Goal: Task Accomplishment & Management: Manage account settings

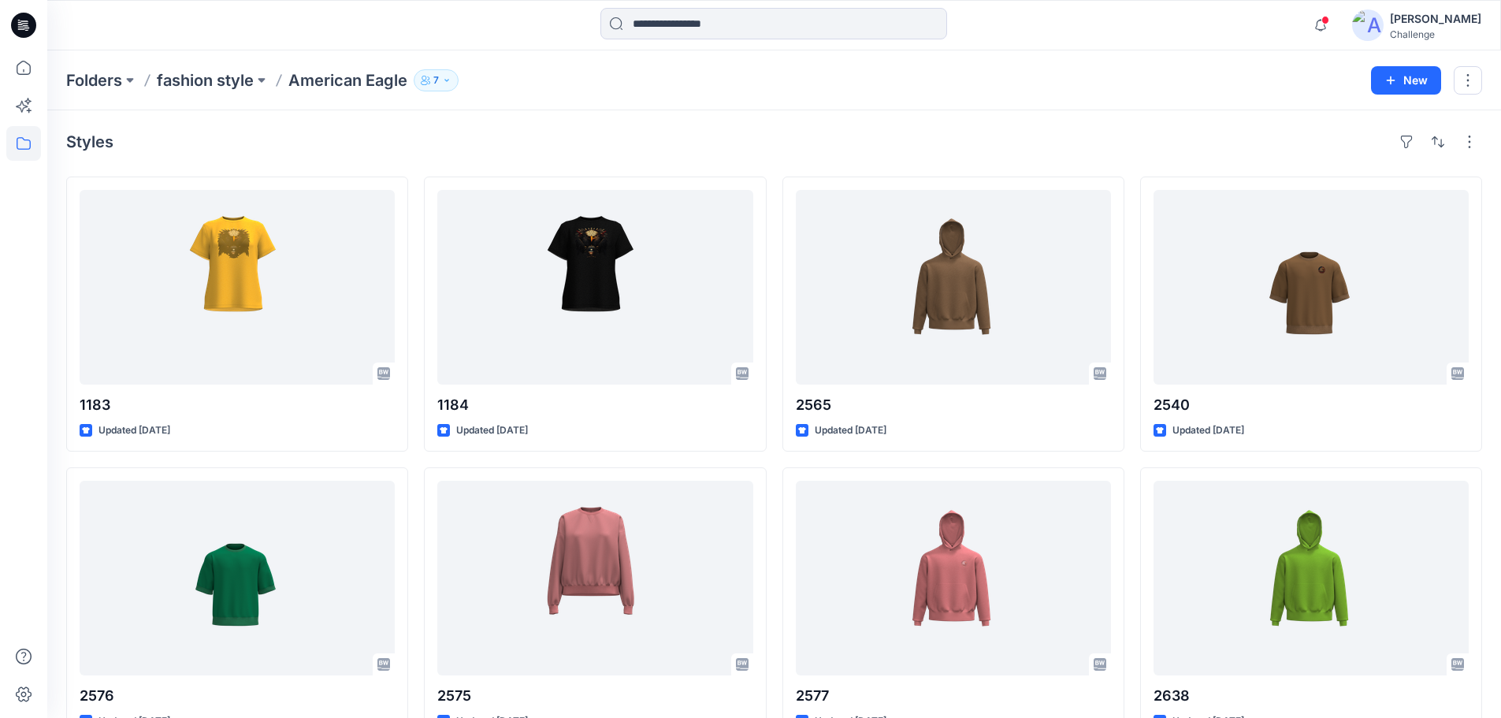
scroll to position [3303, 0]
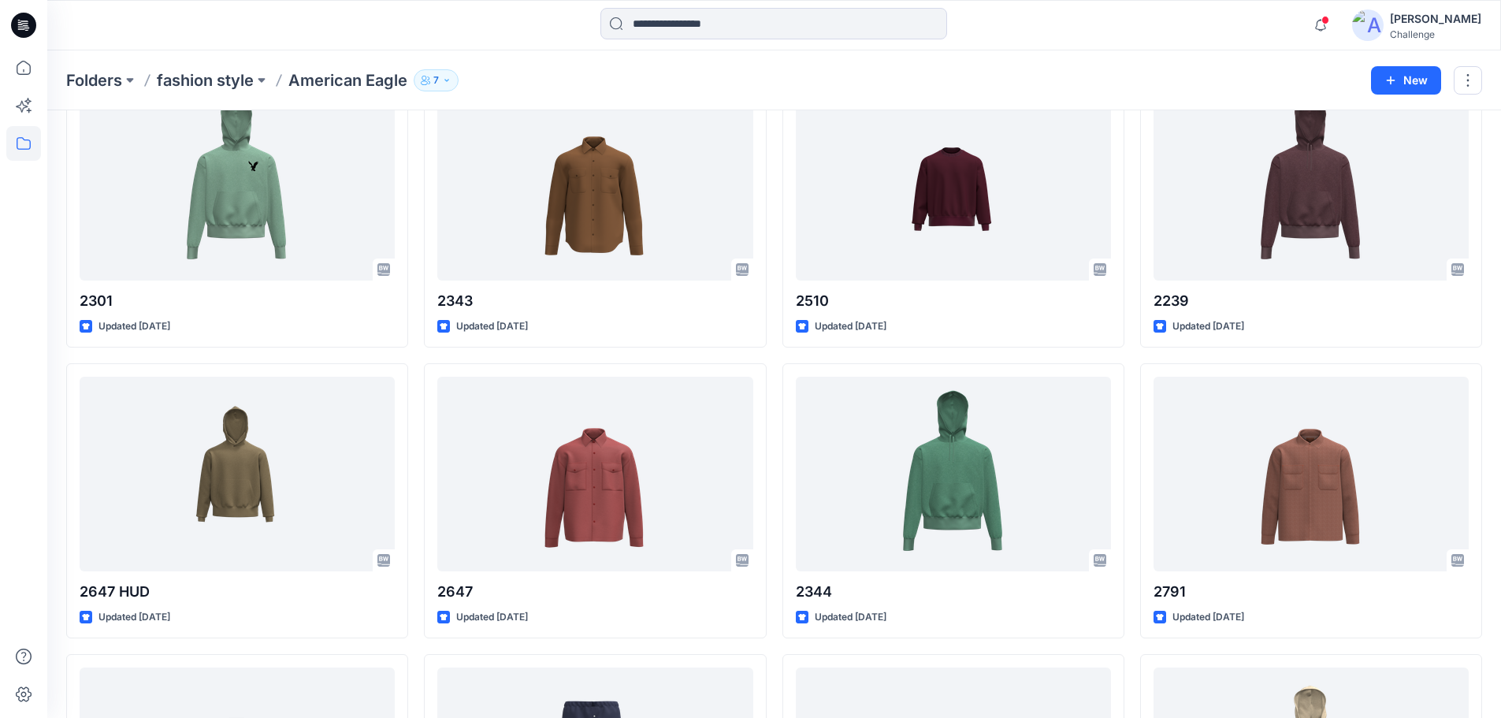
click at [21, 28] on icon at bounding box center [23, 25] width 25 height 25
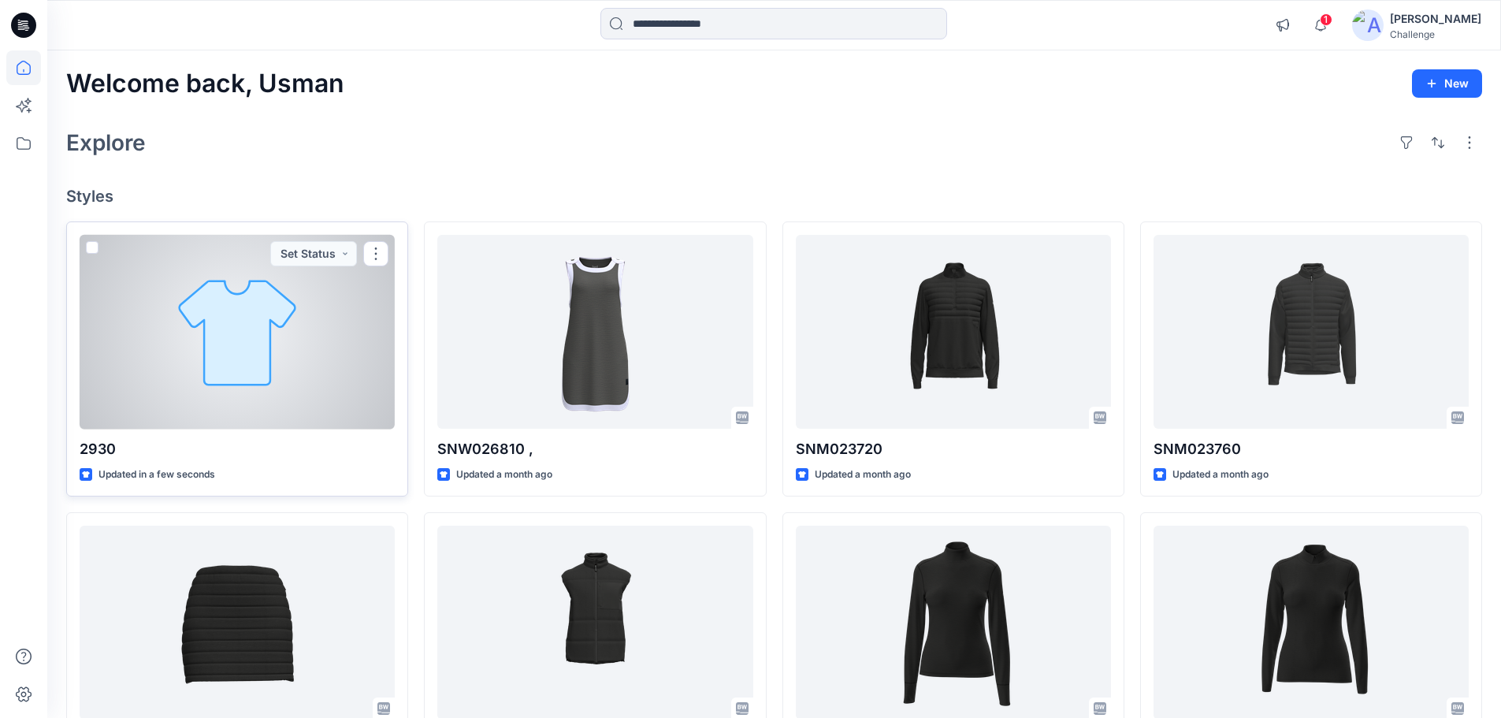
click at [241, 336] on div at bounding box center [237, 332] width 315 height 195
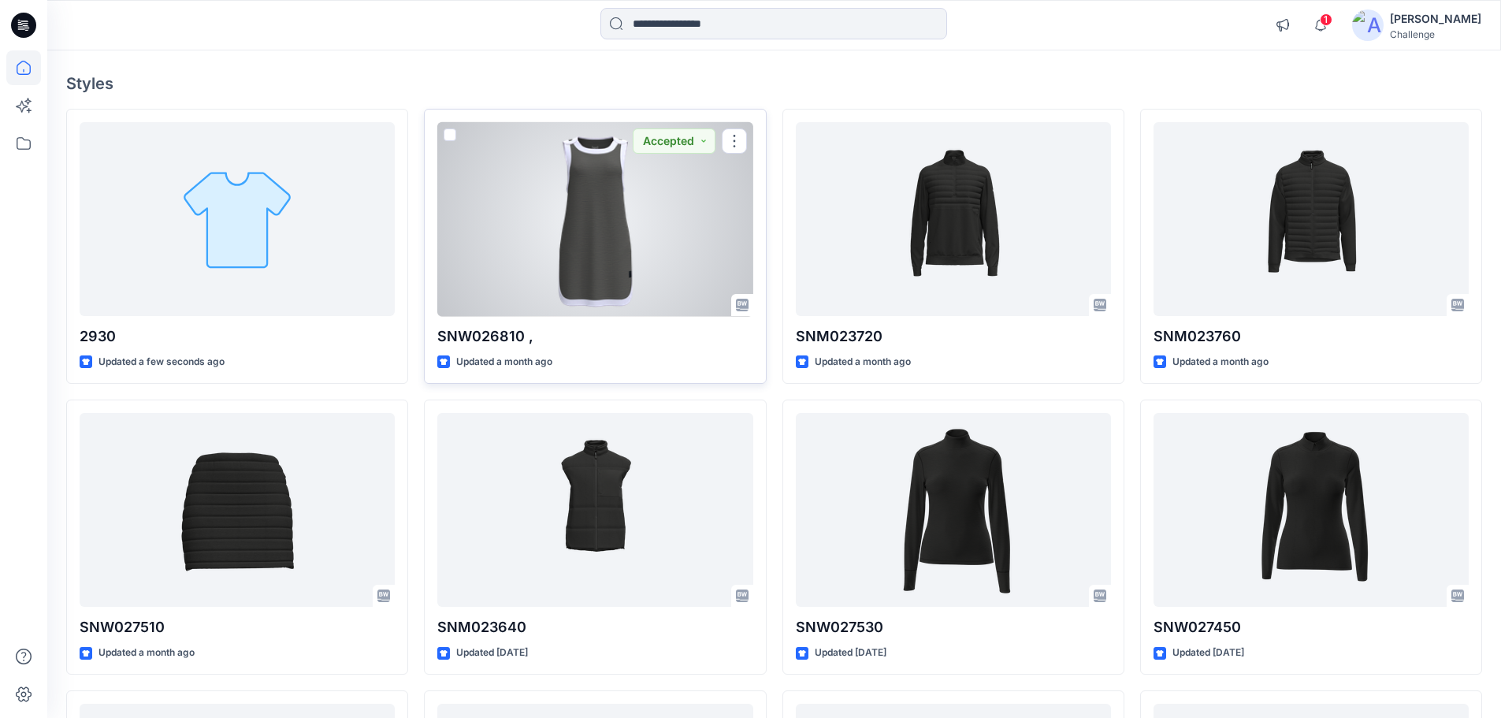
scroll to position [436, 0]
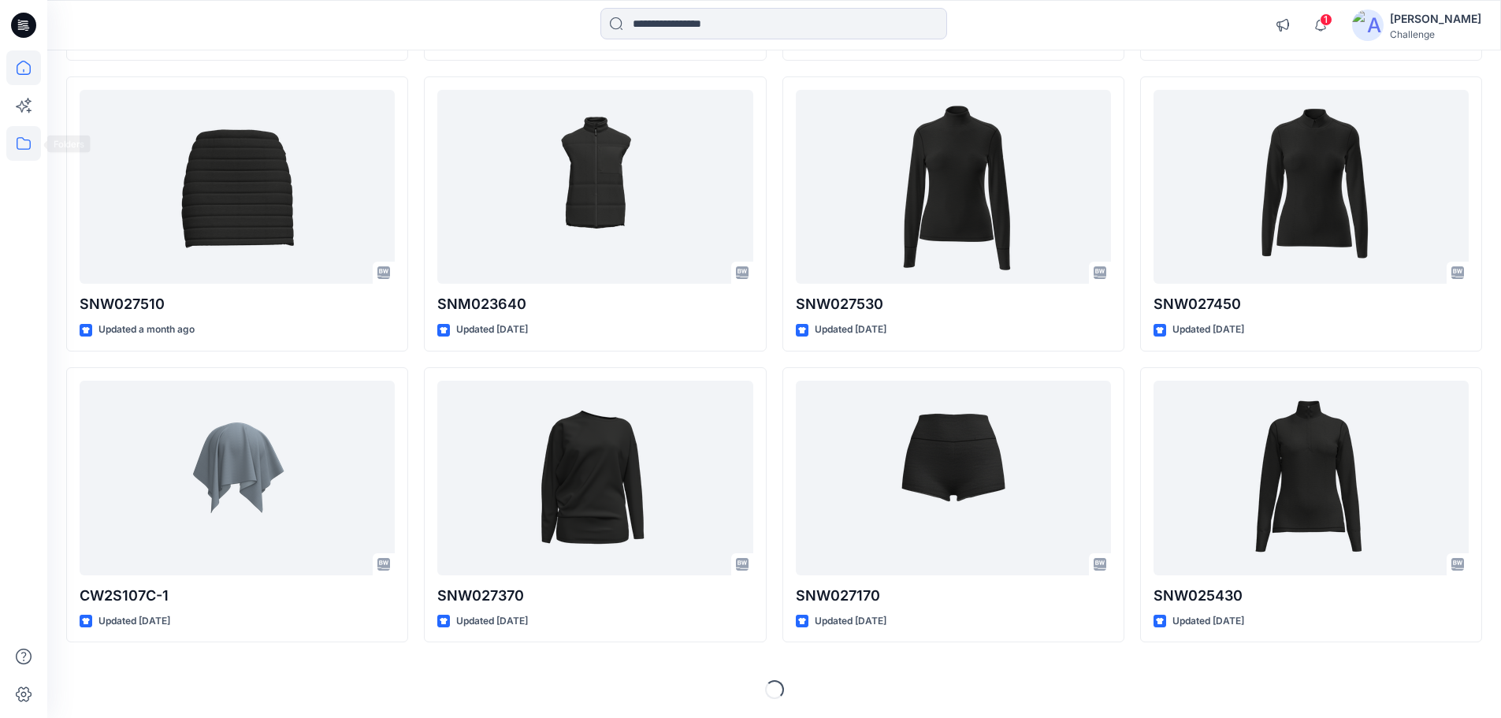
click at [32, 139] on icon at bounding box center [23, 143] width 35 height 35
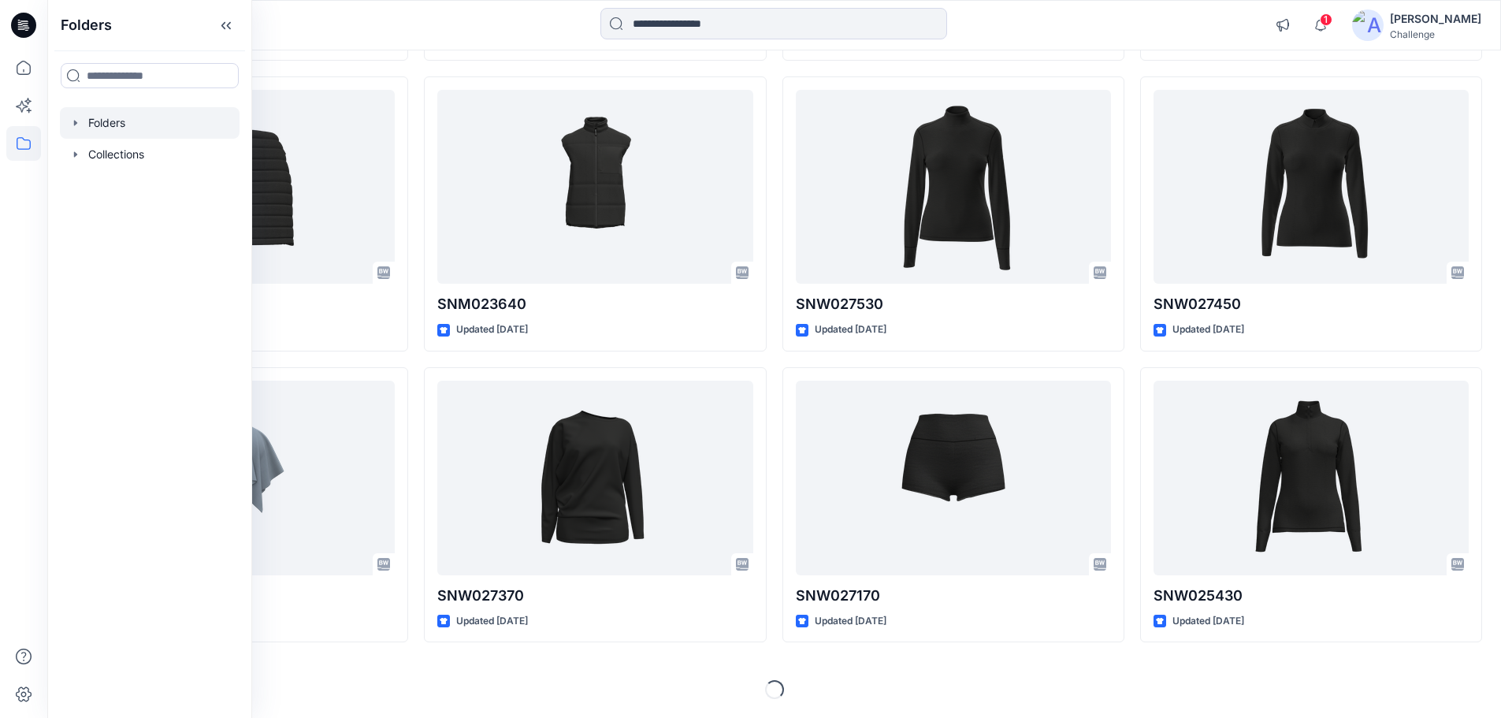
click at [71, 128] on icon "button" at bounding box center [75, 123] width 13 height 13
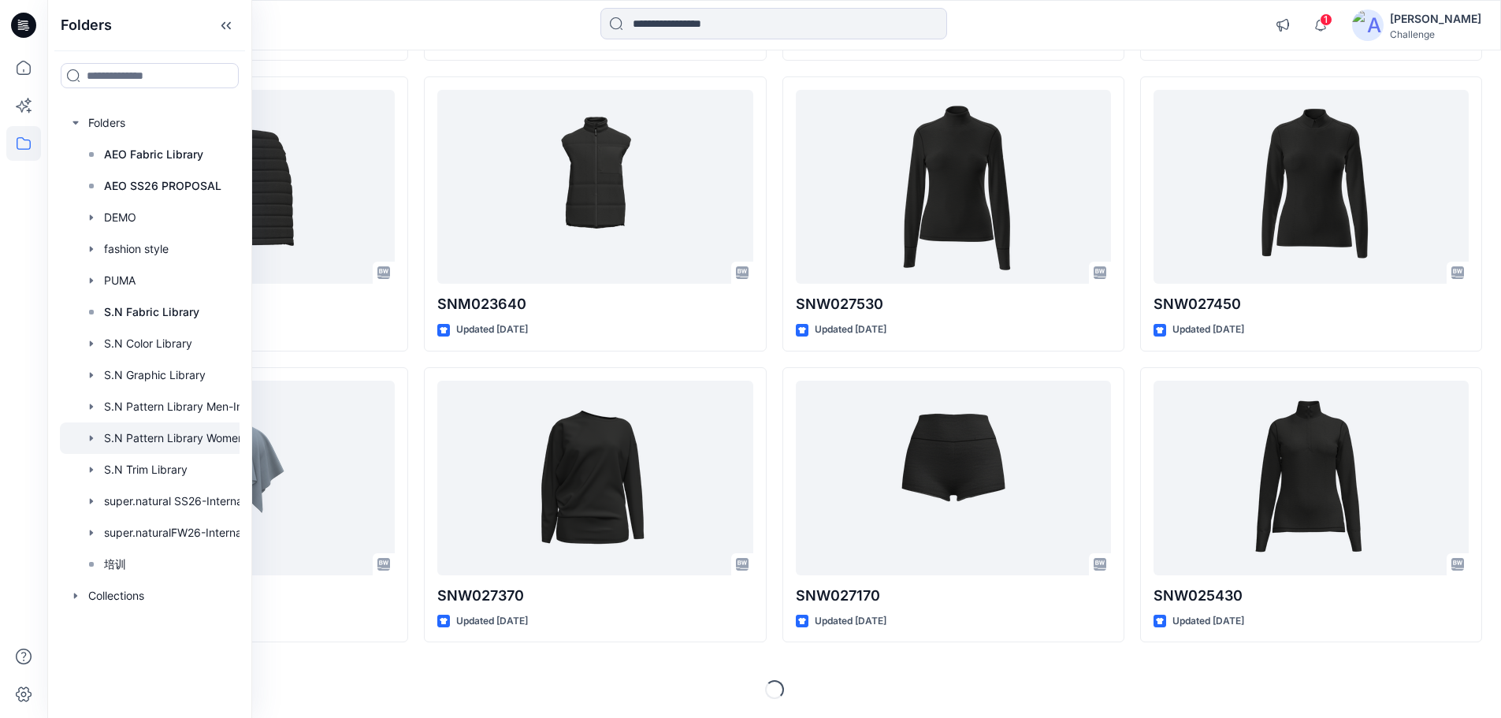
click at [147, 437] on div at bounding box center [170, 438] width 221 height 32
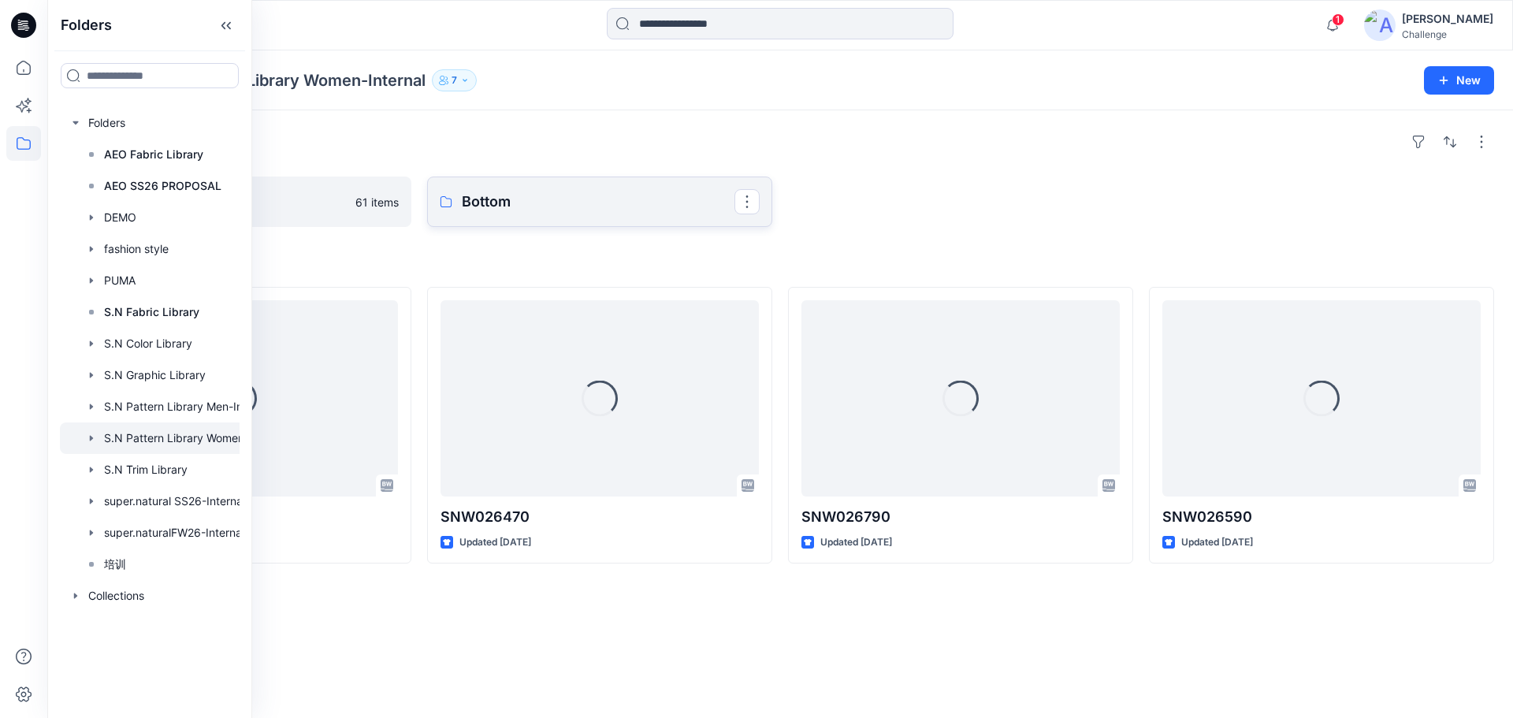
click at [497, 215] on link "Bottom" at bounding box center [599, 201] width 345 height 50
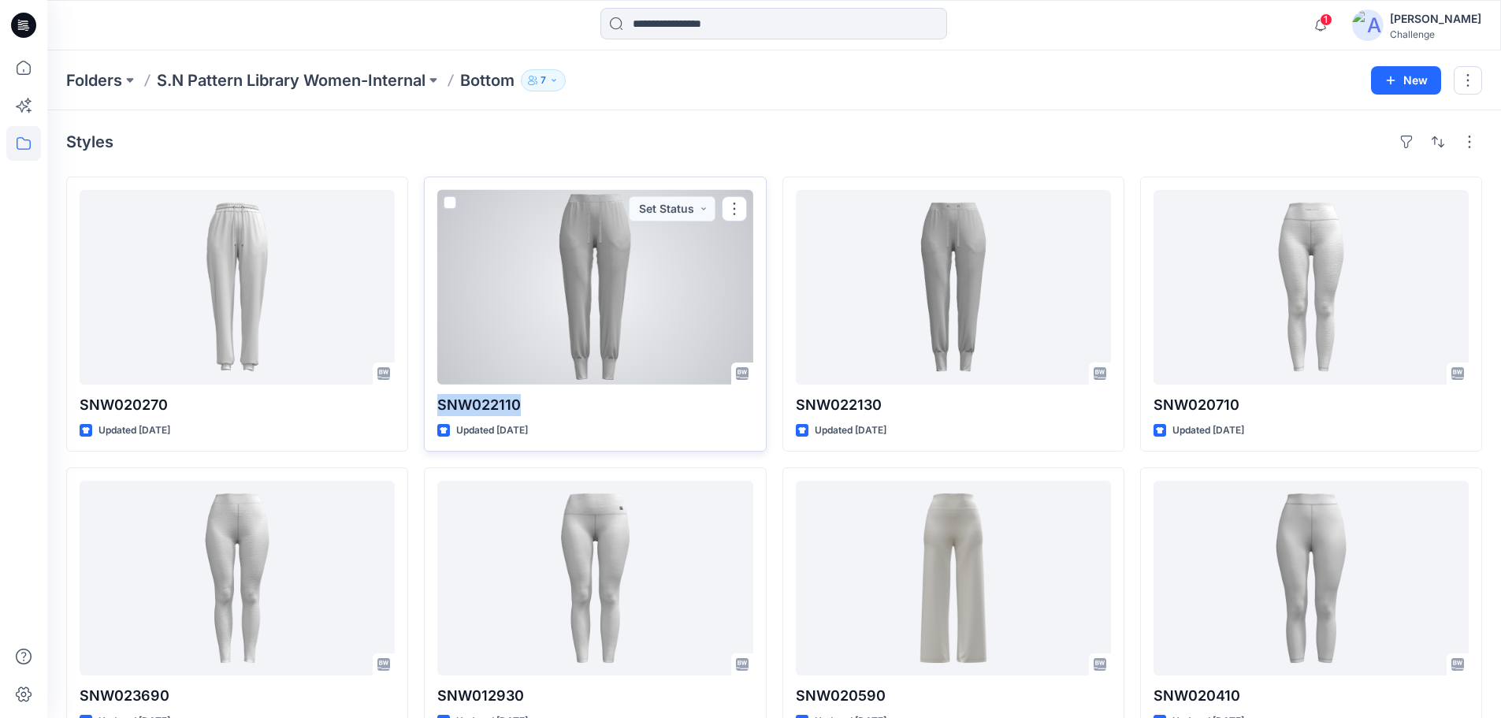
drag, startPoint x: 436, startPoint y: 405, endPoint x: 522, endPoint y: 409, distance: 86.0
click at [522, 409] on div "SNW022110 Updated 10 months ago Set Status" at bounding box center [595, 313] width 342 height 275
copy p "SNW022110"
click at [596, 327] on div at bounding box center [594, 287] width 315 height 195
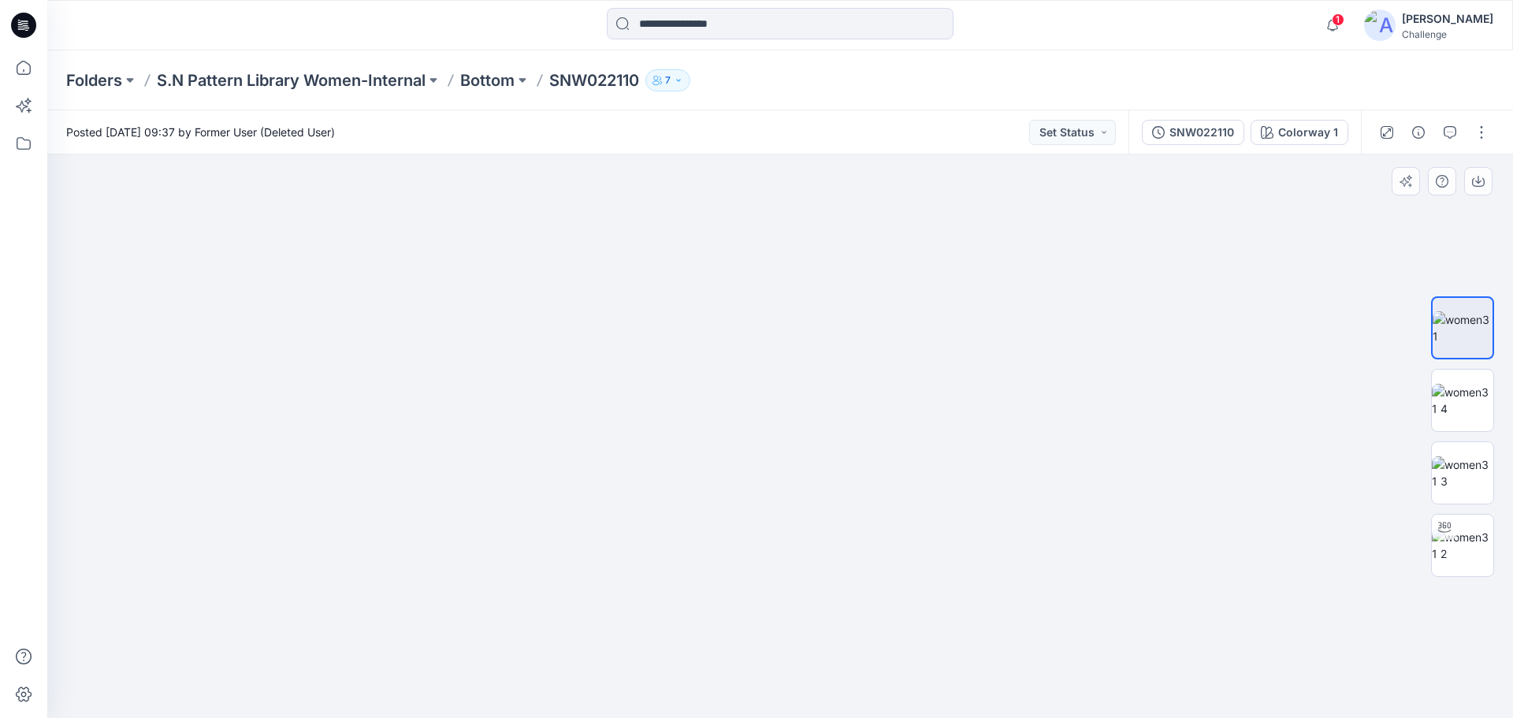
drag, startPoint x: 745, startPoint y: 283, endPoint x: 766, endPoint y: 511, distance: 229.4
click at [766, 511] on img at bounding box center [780, 396] width 1182 height 644
click at [23, 17] on icon at bounding box center [23, 25] width 25 height 25
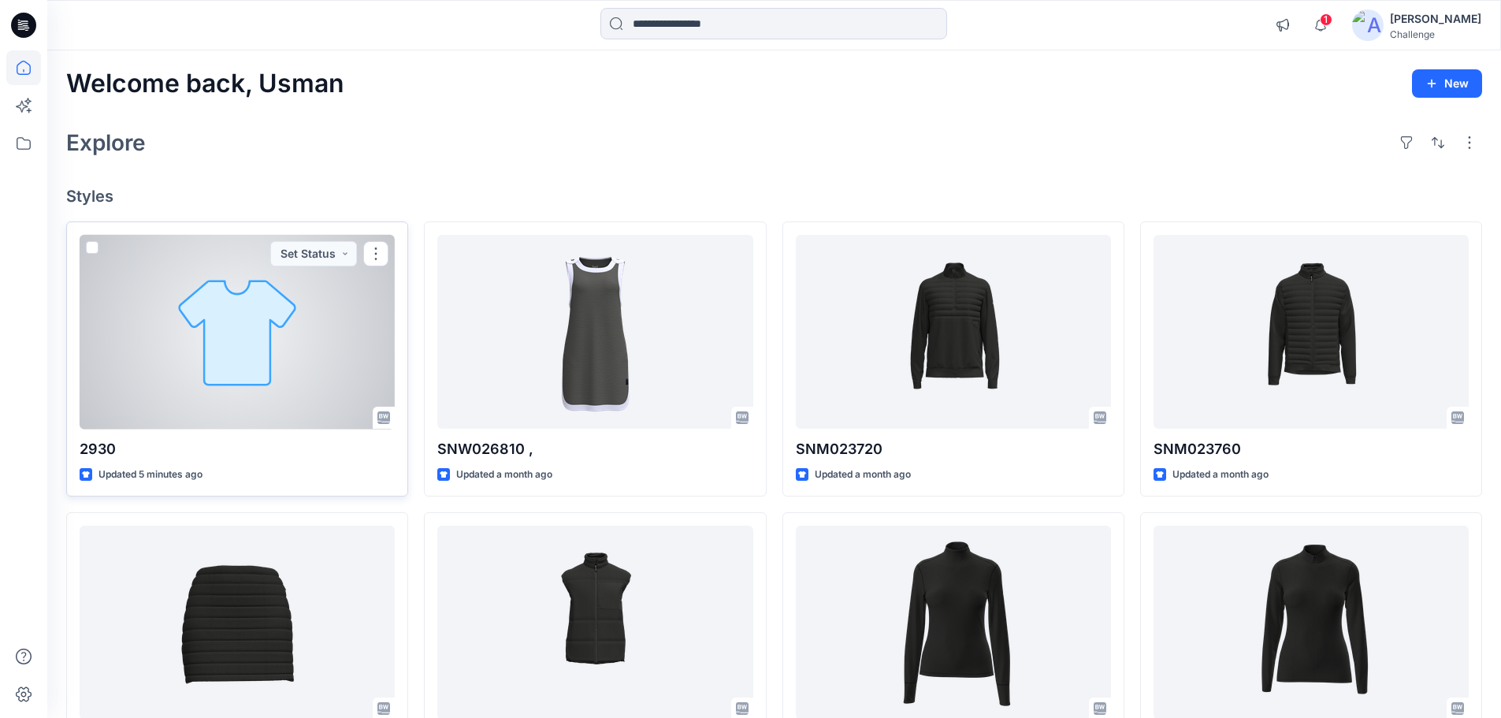
click at [359, 381] on div at bounding box center [237, 332] width 315 height 195
click at [207, 299] on div at bounding box center [237, 332] width 315 height 195
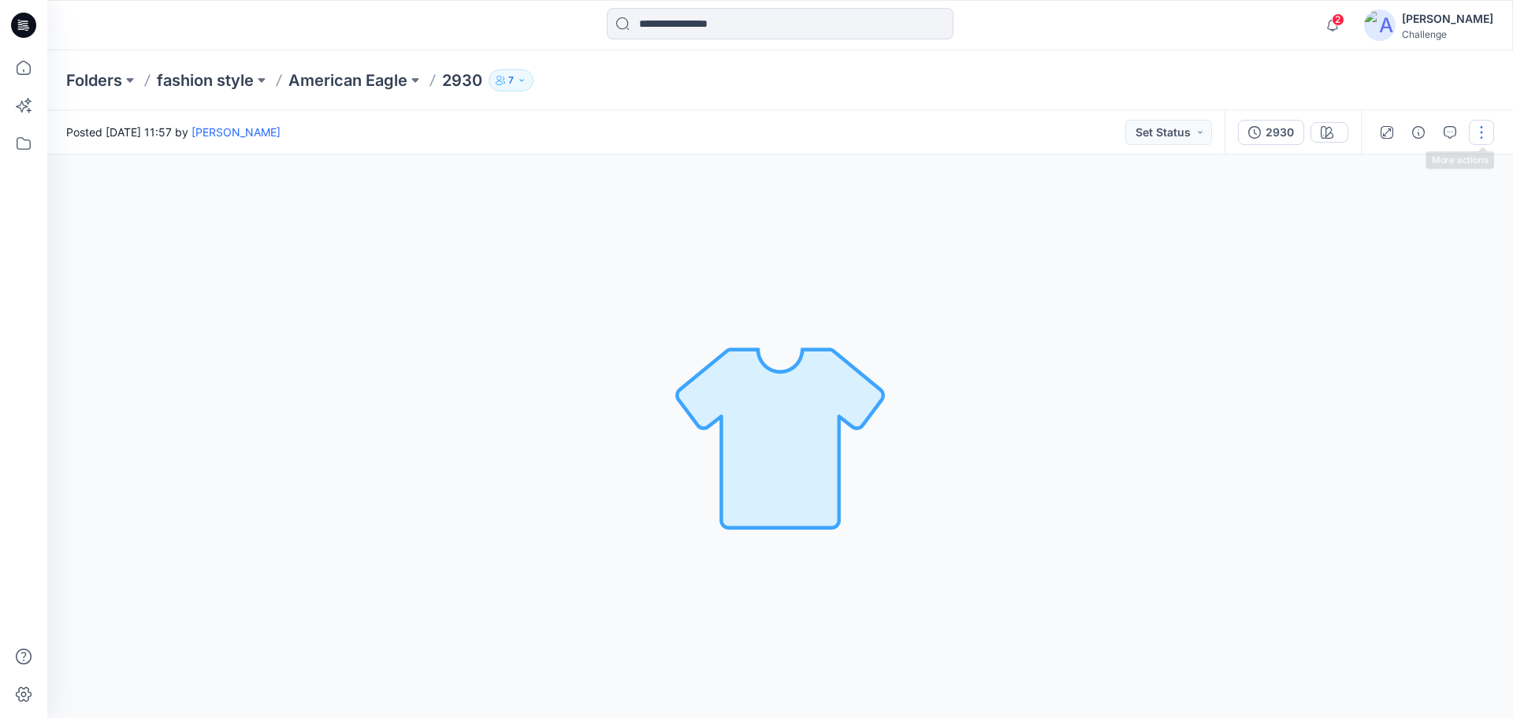
click at [1479, 126] on button "button" at bounding box center [1480, 132] width 25 height 25
click at [1380, 214] on p "Edit" at bounding box center [1381, 213] width 20 height 17
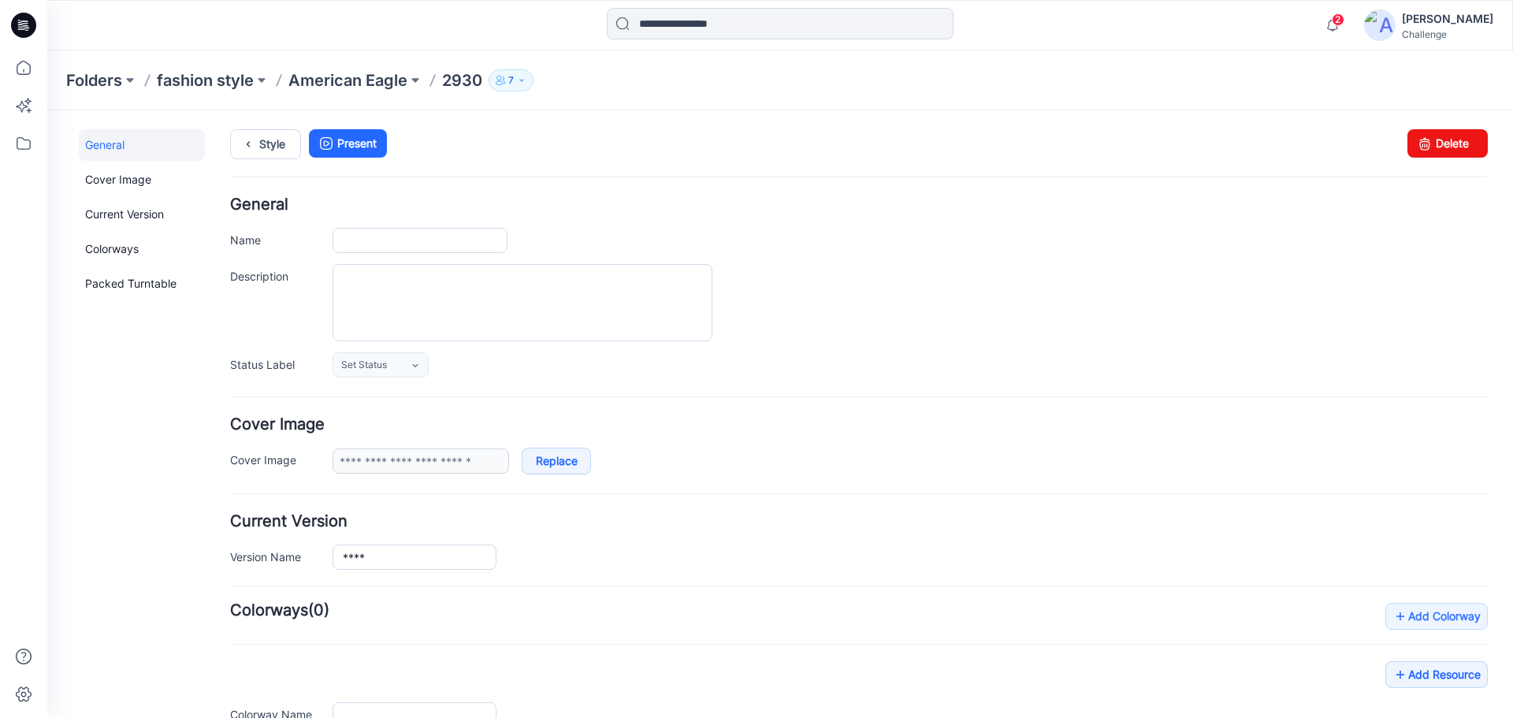
type input "****"
drag, startPoint x: 1432, startPoint y: 146, endPoint x: 883, endPoint y: 167, distance: 549.5
click at [1432, 146] on link "Delete" at bounding box center [1447, 143] width 80 height 28
